Goal: Book appointment/travel/reservation

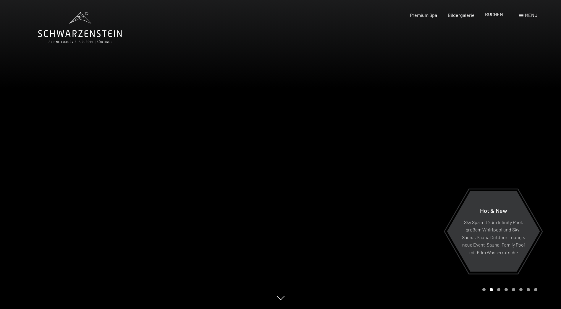
click at [498, 14] on span "BUCHEN" at bounding box center [494, 14] width 18 height 6
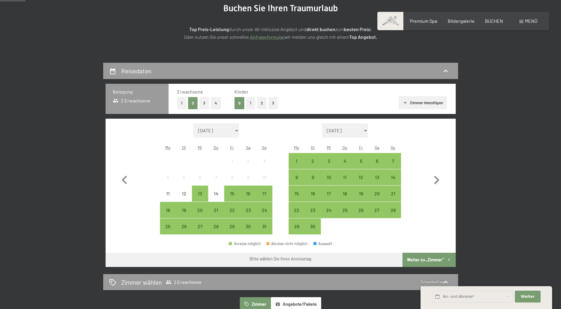
scroll to position [89, 0]
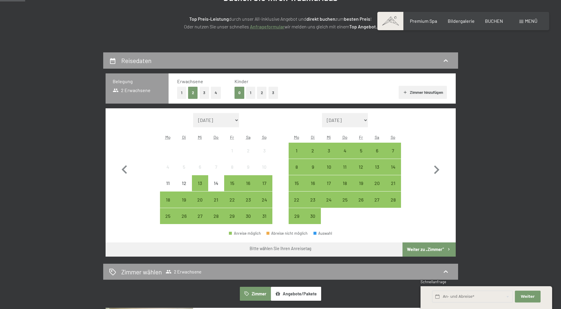
click at [235, 121] on select "August 2025 September 2025 Oktober 2025 November 2025 Dezember 2025 Januar 2026…" at bounding box center [216, 120] width 46 height 14
select select "2026-06-01"
select select "2026-07-01"
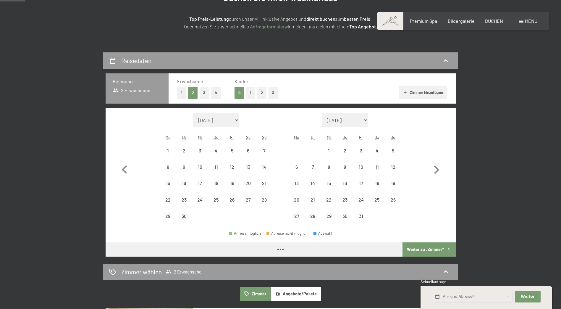
select select "2026-06-01"
select select "2026-07-01"
click at [220, 150] on div "4" at bounding box center [216, 155] width 15 height 15
select select "2026-06-01"
select select "2026-07-01"
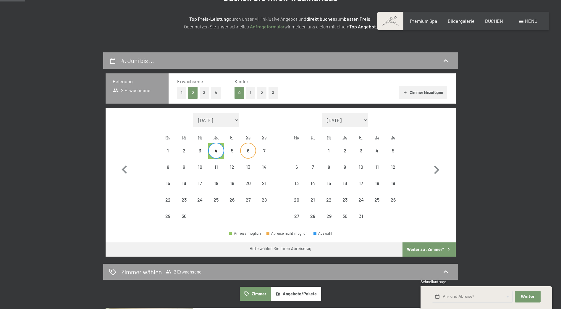
click at [254, 153] on div "6" at bounding box center [248, 155] width 15 height 15
select select "2026-06-01"
select select "2026-07-01"
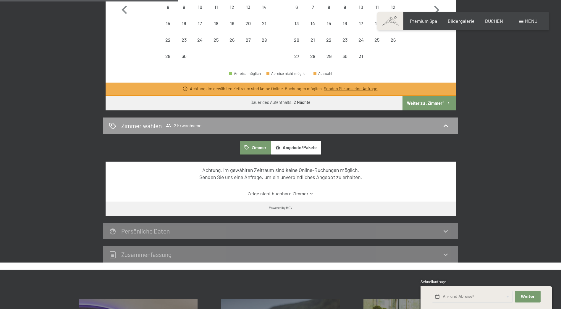
scroll to position [266, 0]
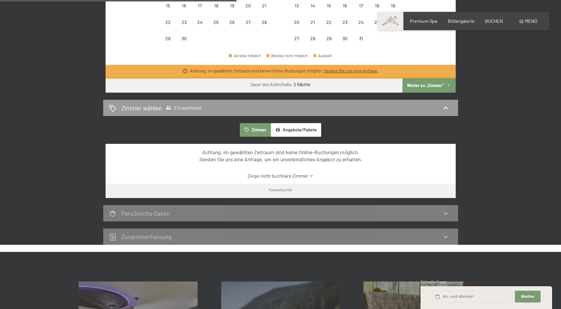
click at [277, 175] on link "Zeige nicht buchbare Zimmer" at bounding box center [280, 175] width 329 height 7
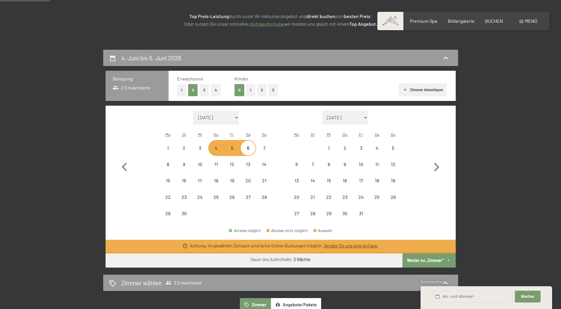
scroll to position [89, 0]
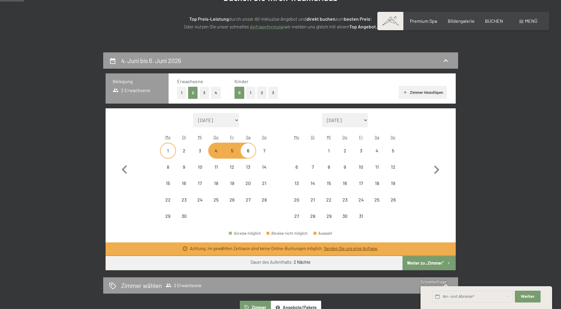
click at [168, 150] on div "1" at bounding box center [167, 155] width 15 height 15
select select "2026-06-01"
select select "2026-07-01"
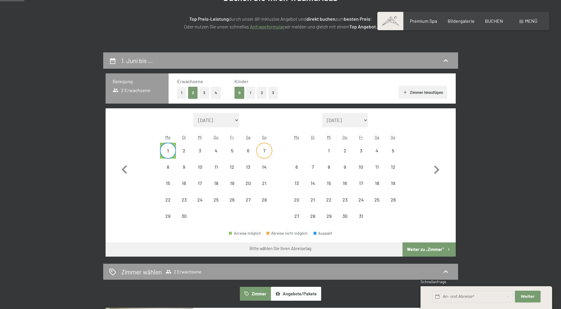
click at [263, 151] on div "7" at bounding box center [264, 155] width 15 height 15
select select "2026-06-01"
select select "2026-07-01"
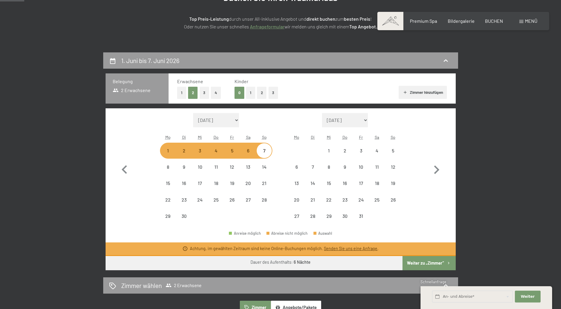
click at [215, 153] on div "4" at bounding box center [216, 155] width 15 height 15
select select "2026-06-01"
select select "2026-07-01"
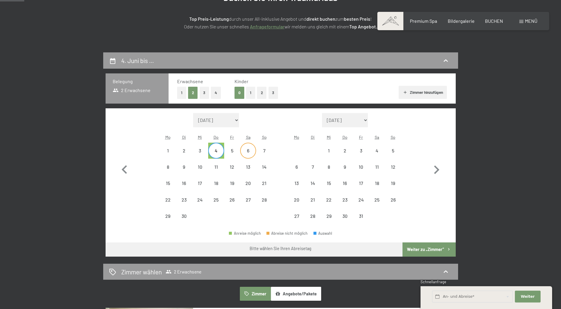
click at [247, 153] on div "6" at bounding box center [248, 155] width 15 height 15
select select "2026-06-01"
select select "2026-07-01"
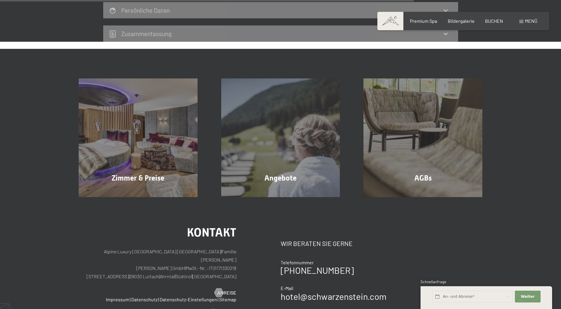
scroll to position [473, 0]
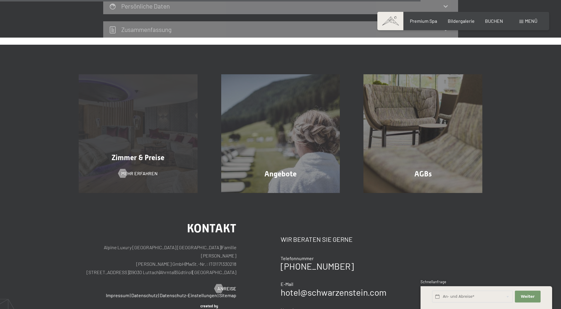
click at [149, 179] on div "Zimmer & Preise Mehr erfahren" at bounding box center [138, 133] width 142 height 119
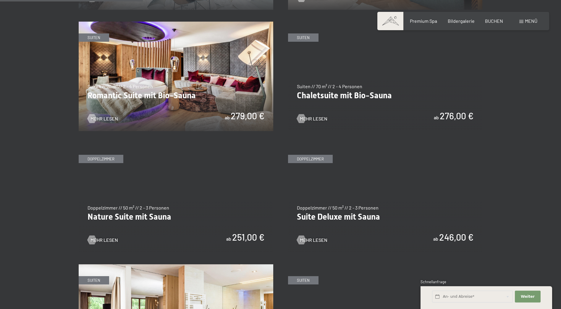
scroll to position [502, 0]
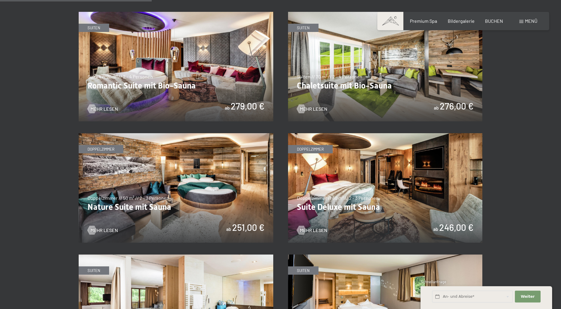
click at [336, 194] on img at bounding box center [385, 187] width 194 height 109
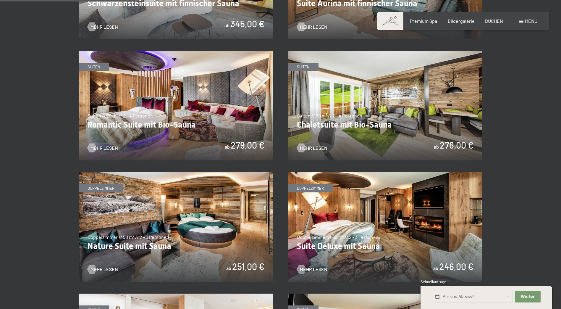
scroll to position [384, 0]
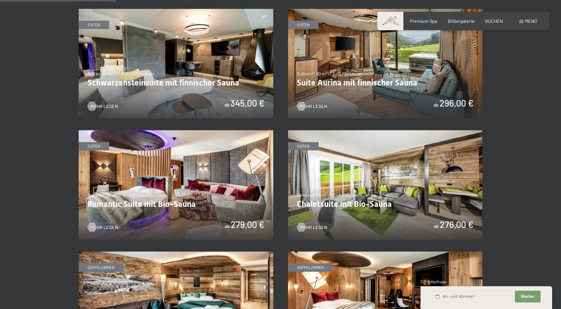
click at [389, 105] on img at bounding box center [385, 63] width 194 height 109
click at [199, 160] on img at bounding box center [176, 184] width 194 height 109
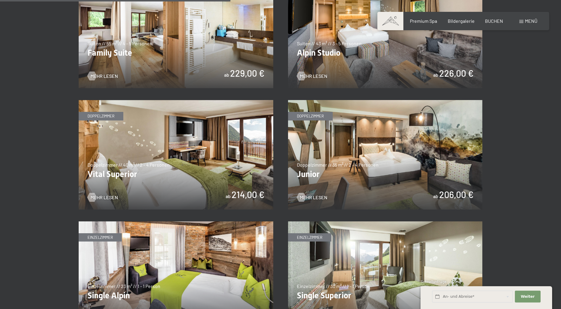
scroll to position [768, 0]
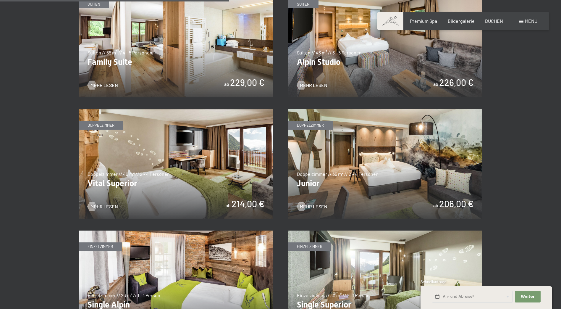
click at [307, 157] on img at bounding box center [385, 163] width 194 height 109
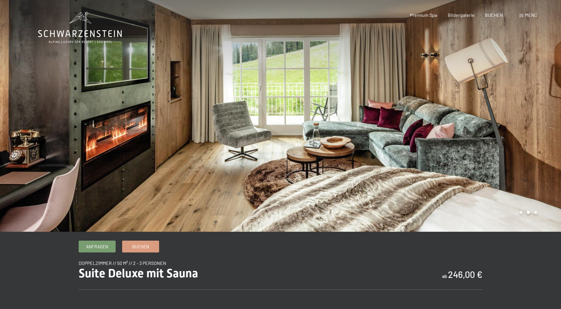
click at [461, 114] on div at bounding box center [420, 115] width 280 height 231
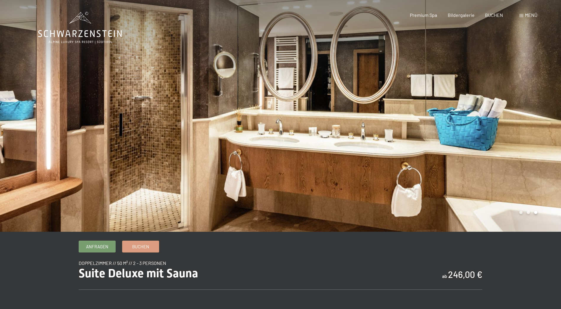
click at [461, 114] on div at bounding box center [420, 115] width 280 height 231
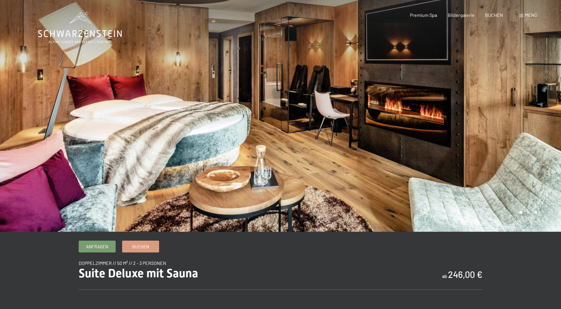
click at [461, 114] on div at bounding box center [420, 115] width 280 height 231
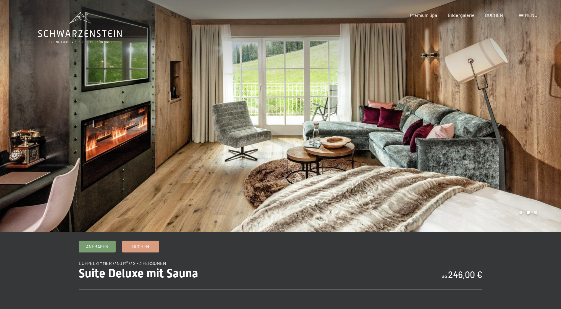
click at [461, 114] on div at bounding box center [420, 115] width 280 height 231
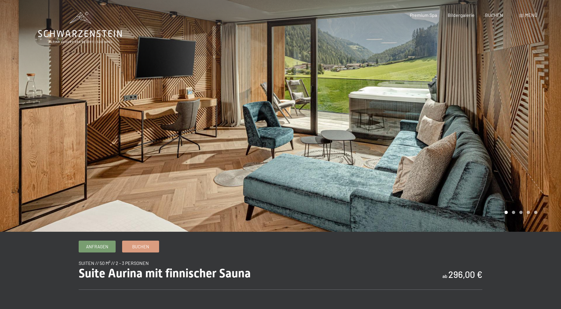
click at [414, 127] on div at bounding box center [420, 115] width 280 height 231
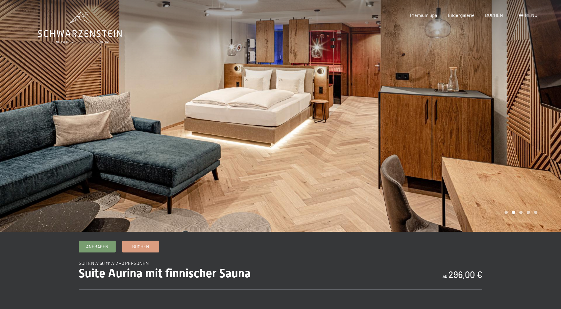
click at [414, 127] on div at bounding box center [420, 115] width 280 height 231
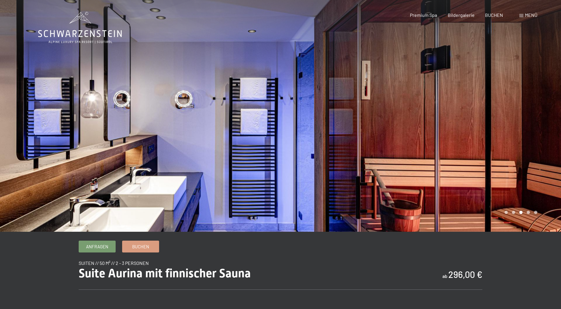
click at [414, 127] on div at bounding box center [420, 115] width 280 height 231
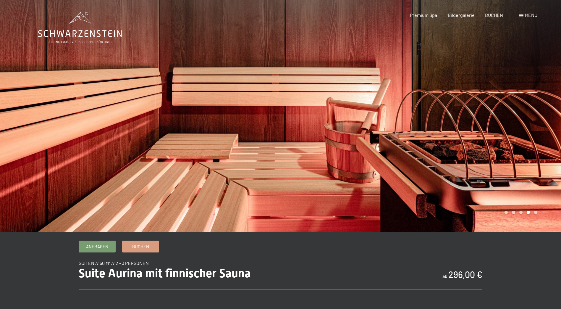
click at [414, 127] on div at bounding box center [420, 115] width 280 height 231
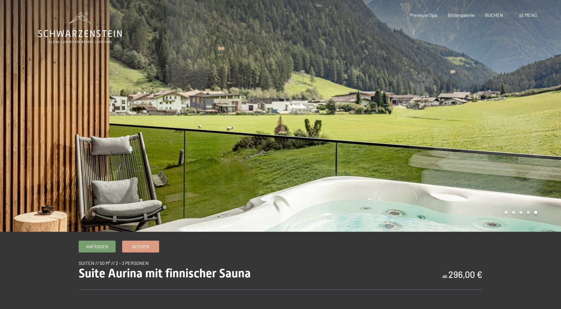
click at [414, 127] on div at bounding box center [420, 115] width 280 height 231
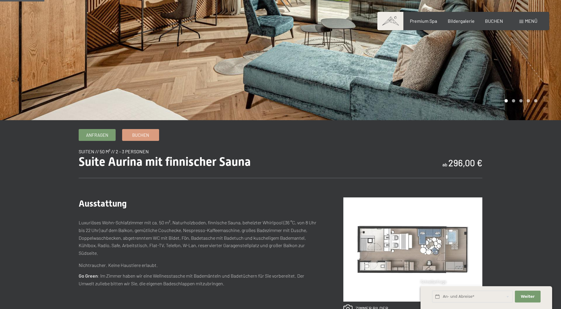
scroll to position [59, 0]
